Goal: Task Accomplishment & Management: Use online tool/utility

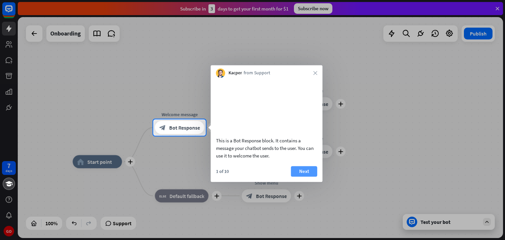
click at [305, 176] on button "Next" at bounding box center [304, 171] width 26 height 11
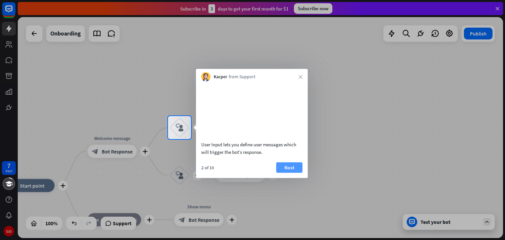
click at [289, 173] on button "Next" at bounding box center [289, 167] width 26 height 11
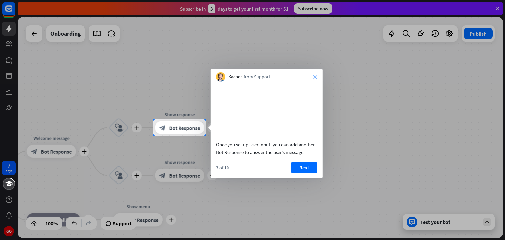
click at [314, 77] on icon "close" at bounding box center [315, 77] width 4 height 4
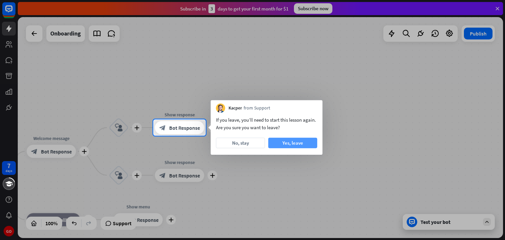
click at [292, 145] on button "Yes, leave" at bounding box center [292, 143] width 49 height 11
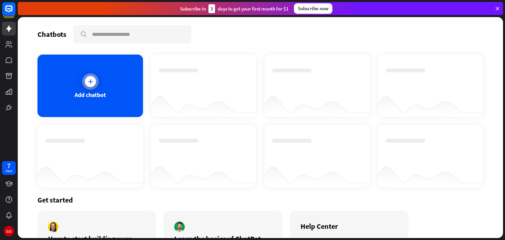
click at [81, 82] on div "Add chatbot" at bounding box center [89, 86] width 105 height 62
